Goal: Book appointment/travel/reservation

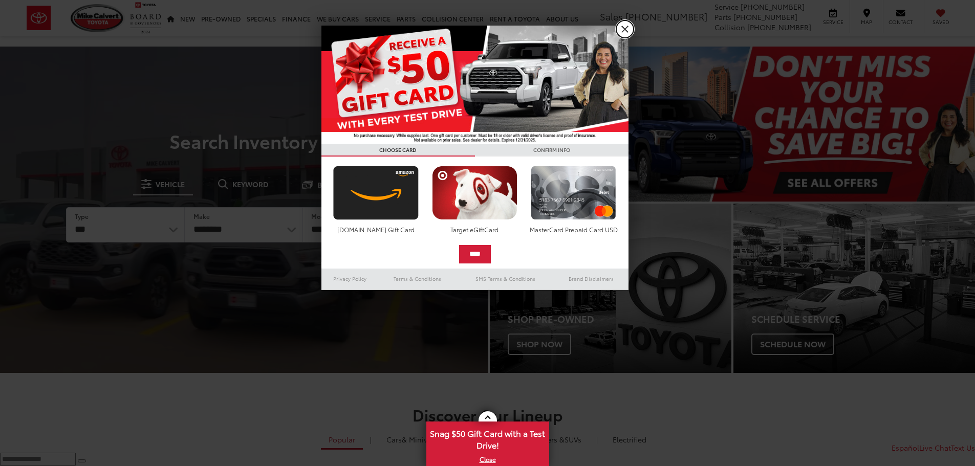
click at [628, 24] on link "X" at bounding box center [624, 28] width 17 height 17
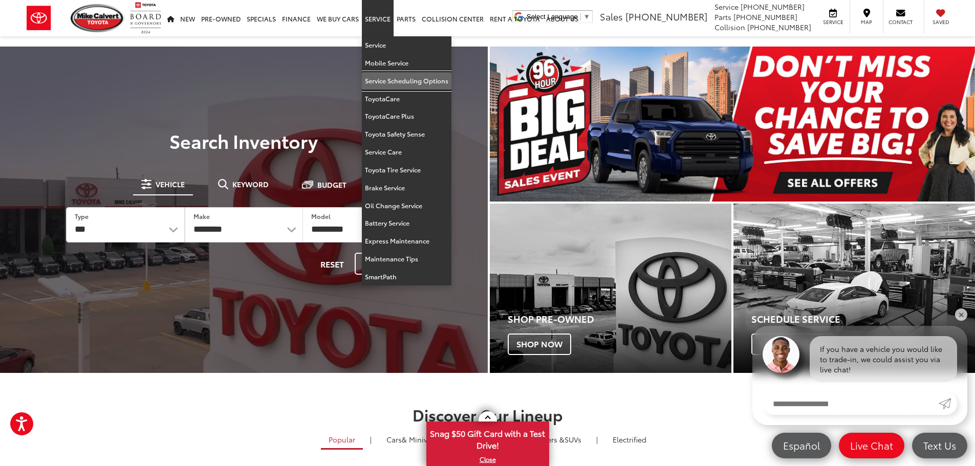
click at [401, 83] on link "Service Scheduling Options" at bounding box center [407, 81] width 90 height 18
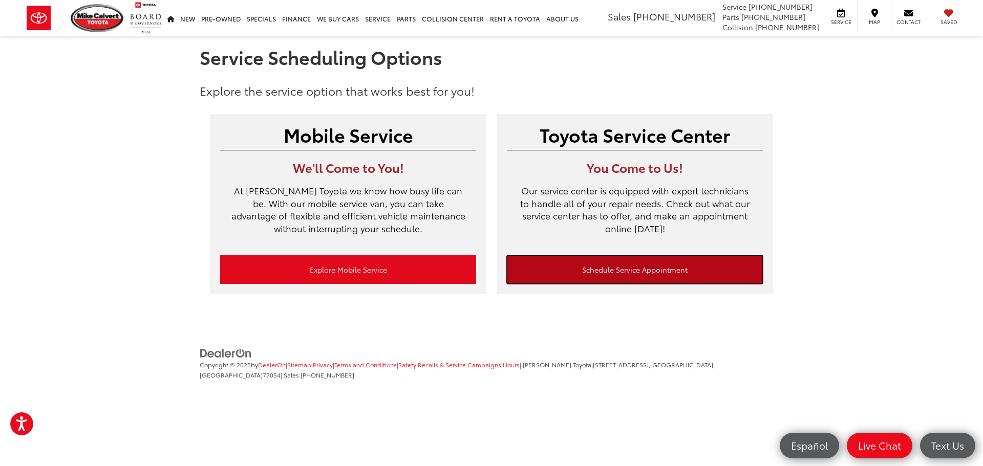
click at [668, 264] on link "Schedule Service Appointment" at bounding box center [635, 269] width 256 height 29
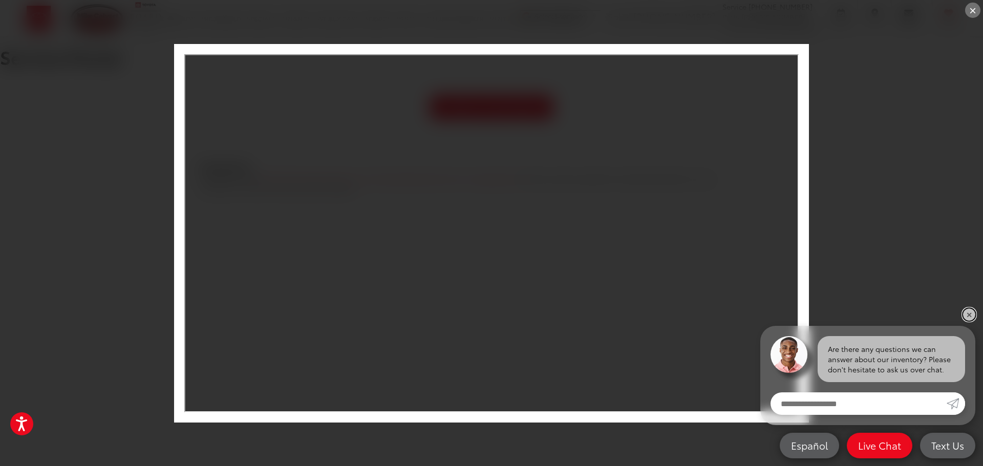
click at [967, 316] on link "✕" at bounding box center [969, 315] width 12 height 12
